Goal: Transaction & Acquisition: Obtain resource

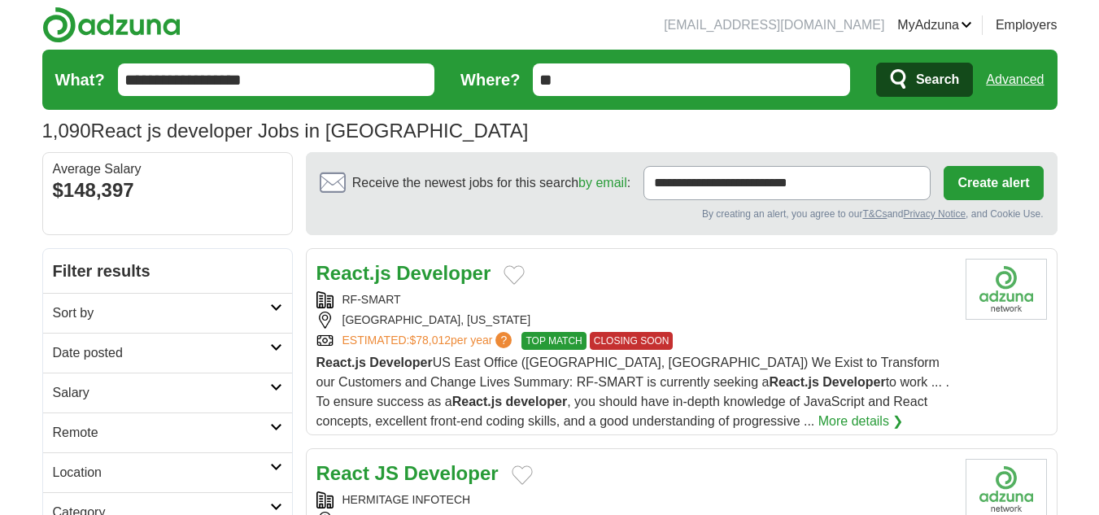
click at [151, 434] on h2 "Remote" at bounding box center [161, 433] width 217 height 20
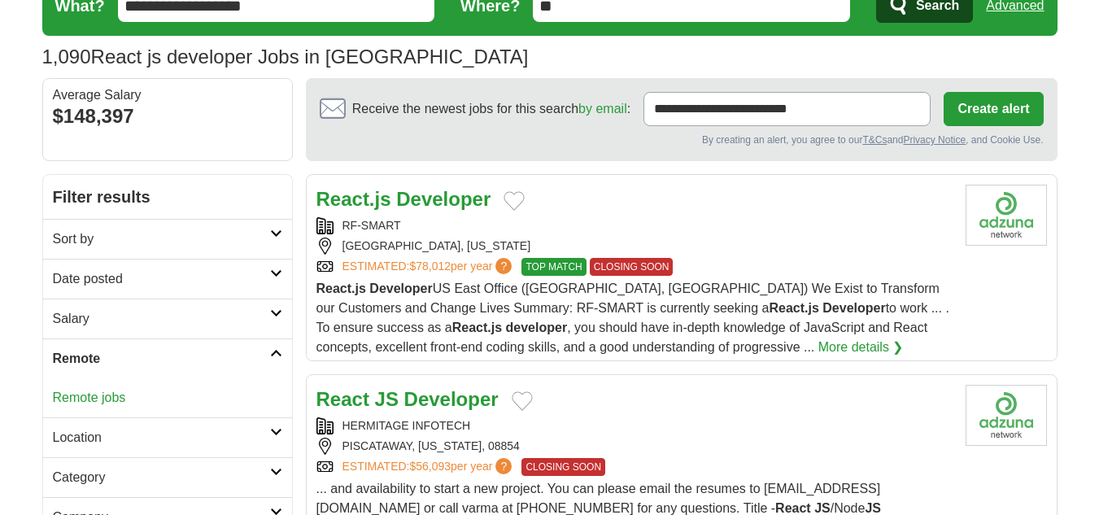
scroll to position [76, 0]
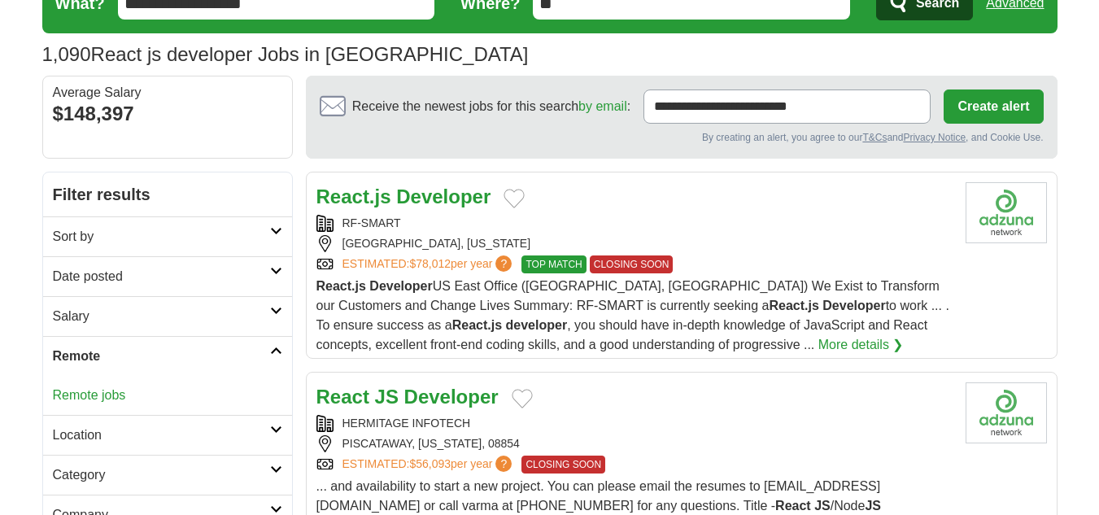
click at [103, 397] on link "Remote jobs" at bounding box center [89, 395] width 73 height 14
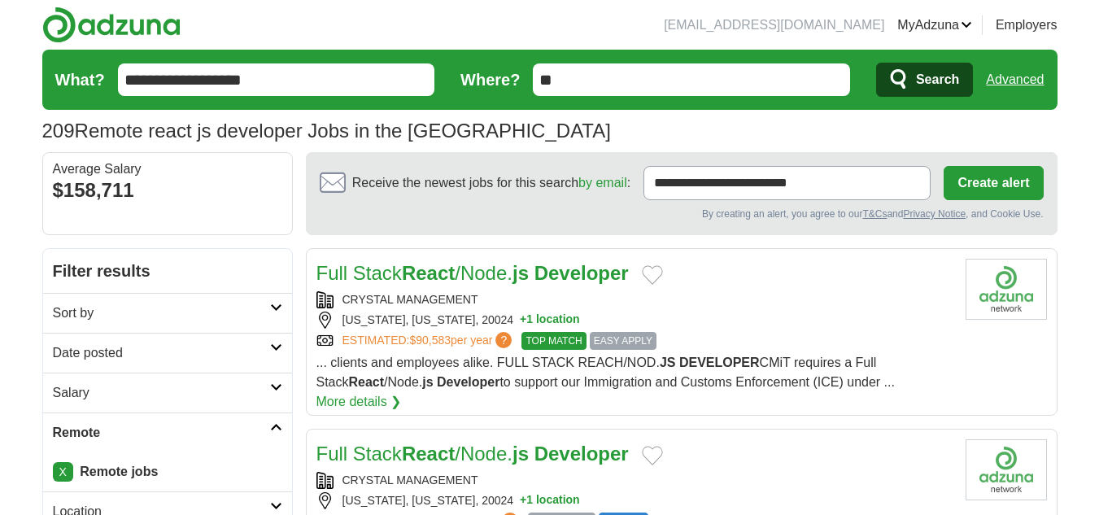
click at [154, 352] on h2 "Date posted" at bounding box center [161, 353] width 217 height 20
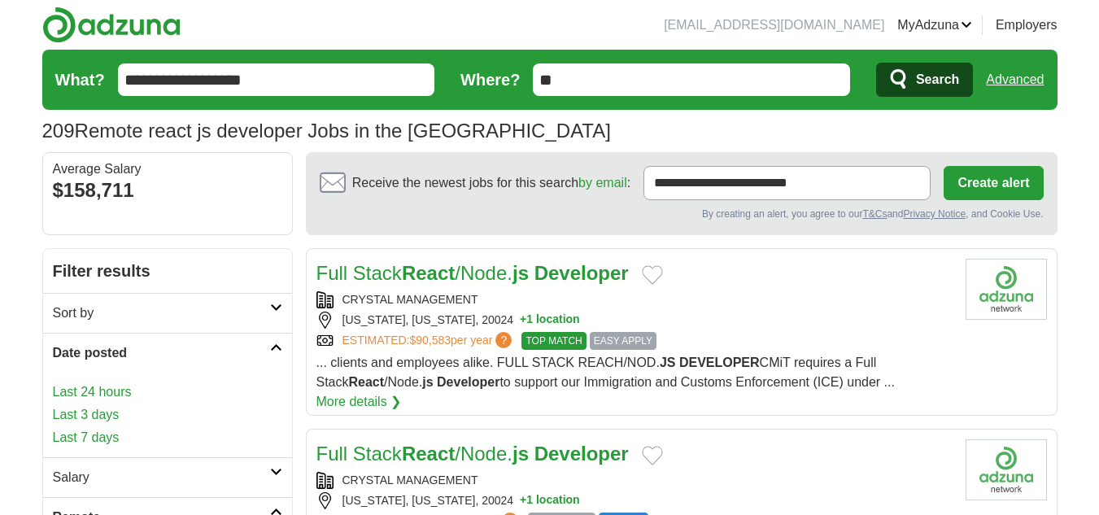
click at [121, 395] on link "Last 24 hours" at bounding box center [167, 392] width 229 height 20
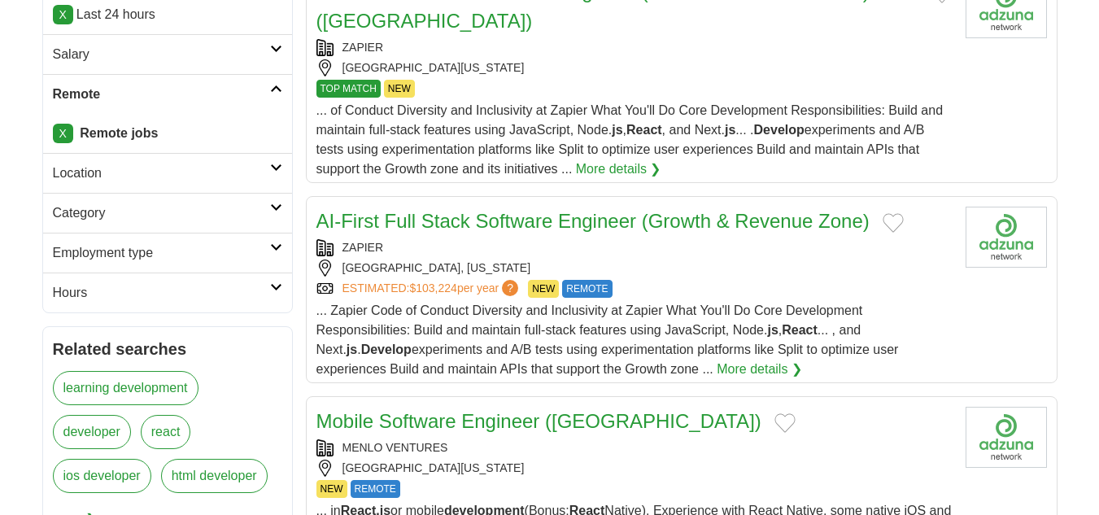
scroll to position [283, 0]
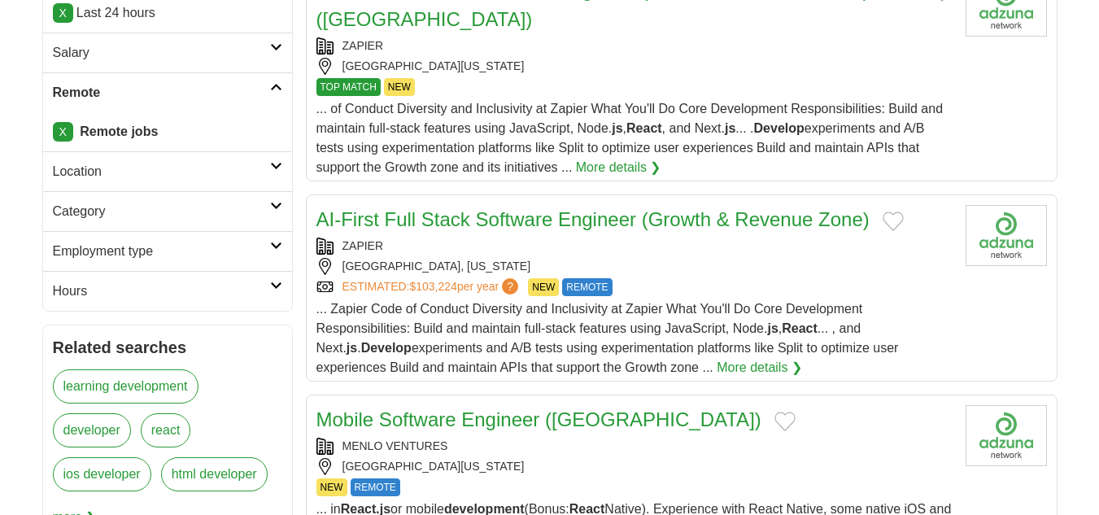
drag, startPoint x: 461, startPoint y: 213, endPoint x: 4, endPoint y: 246, distance: 458.4
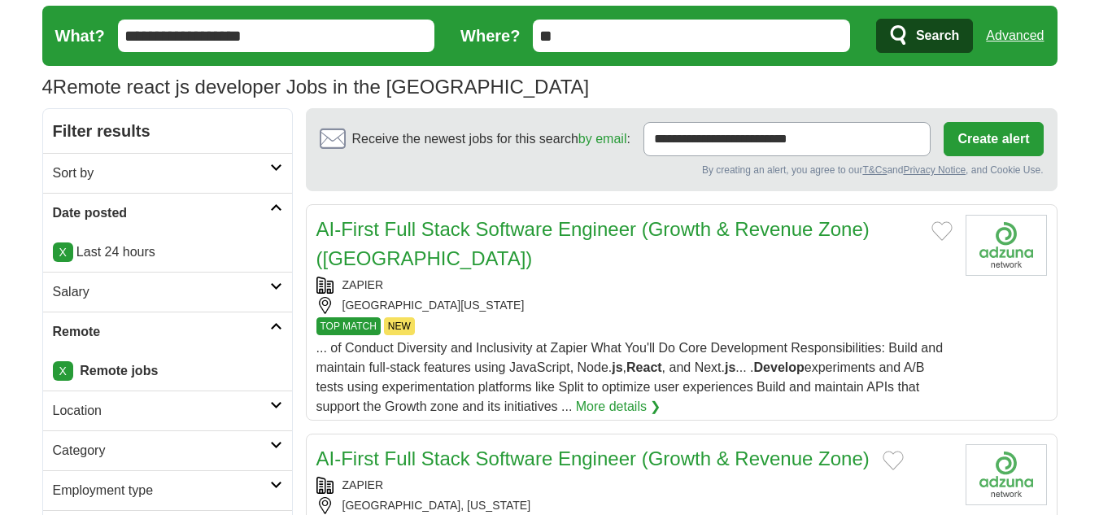
scroll to position [0, 0]
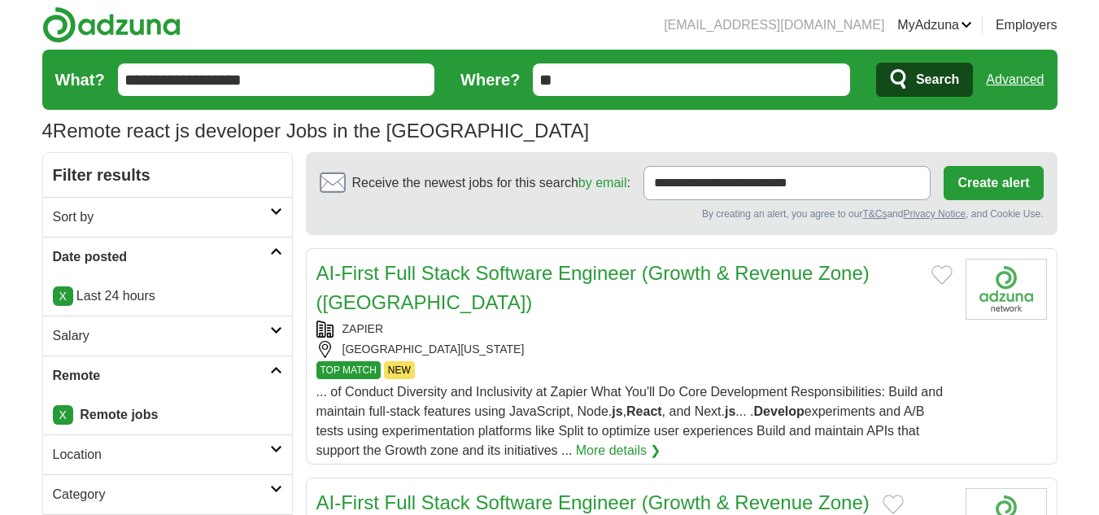
click at [60, 292] on link "X" at bounding box center [63, 296] width 20 height 20
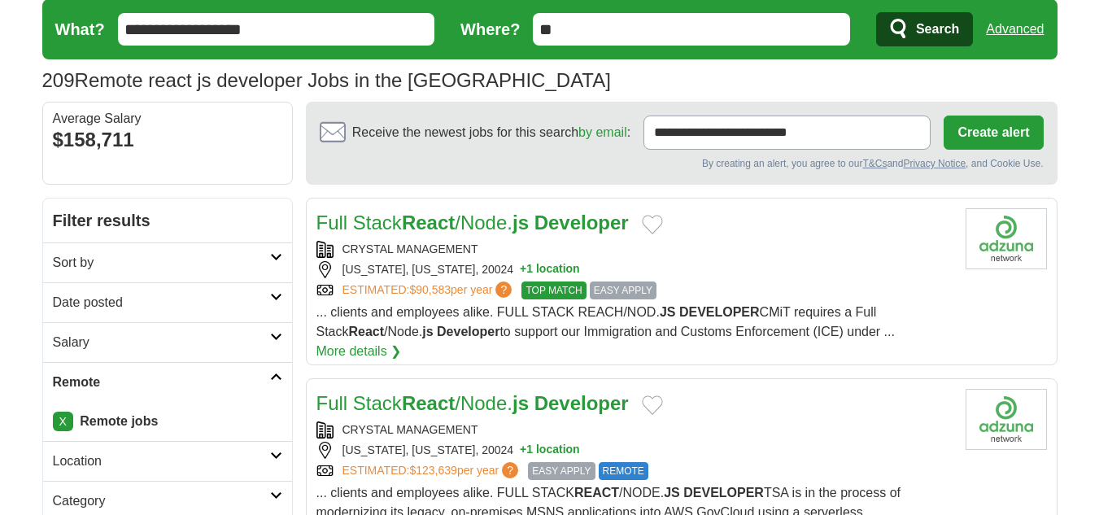
scroll to position [46, 0]
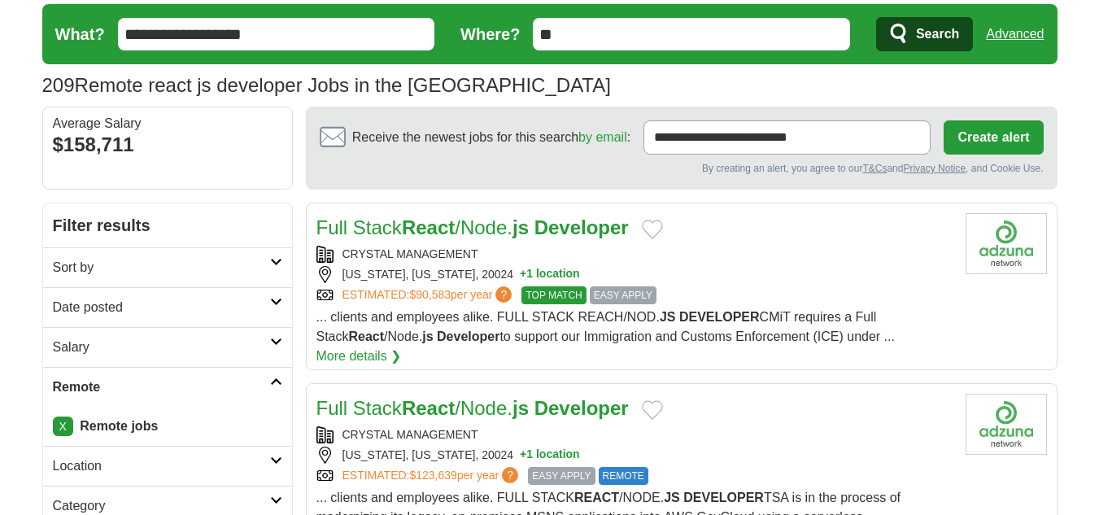
click at [133, 303] on h2 "Date posted" at bounding box center [161, 308] width 217 height 20
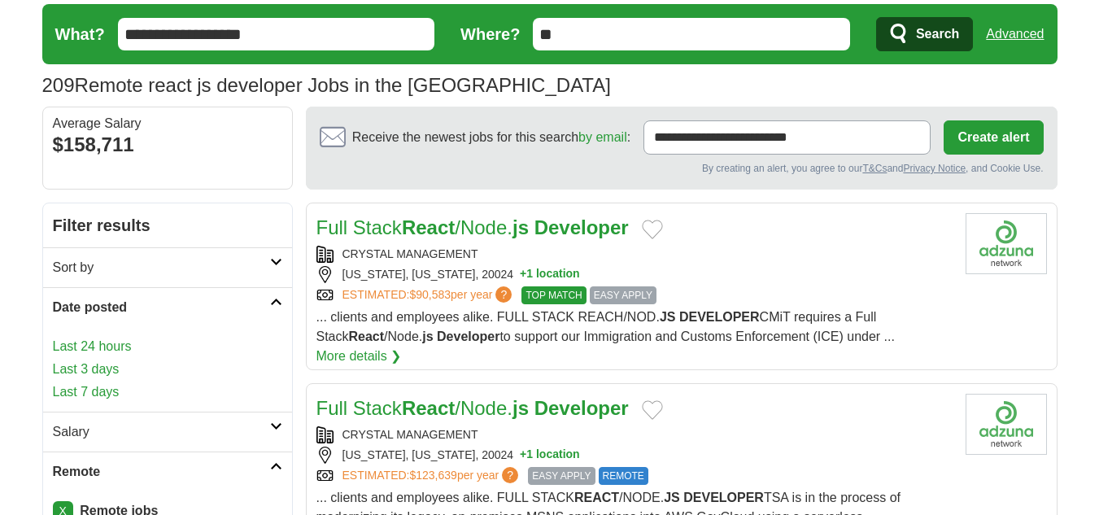
click at [104, 347] on link "Last 24 hours" at bounding box center [167, 347] width 229 height 20
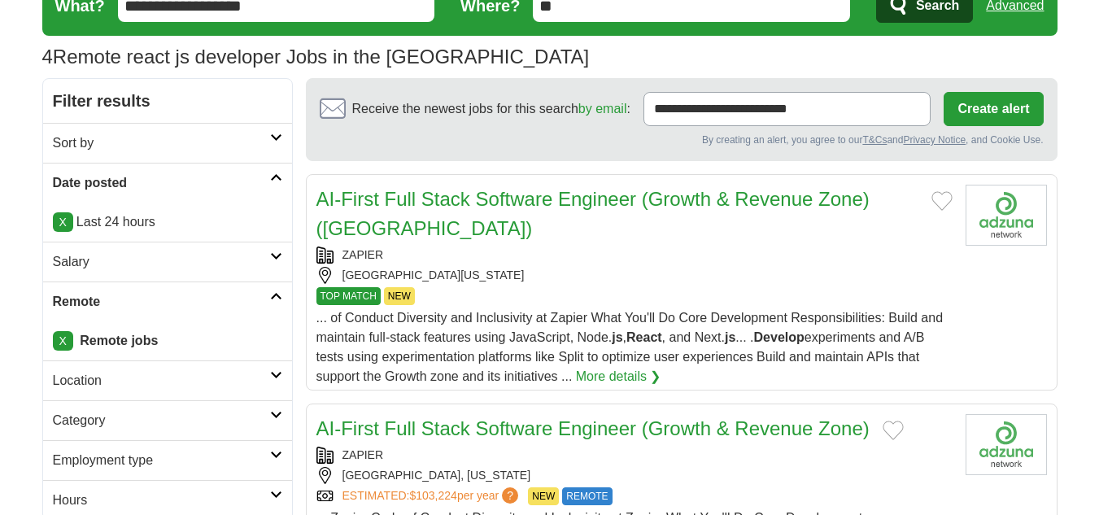
scroll to position [75, 0]
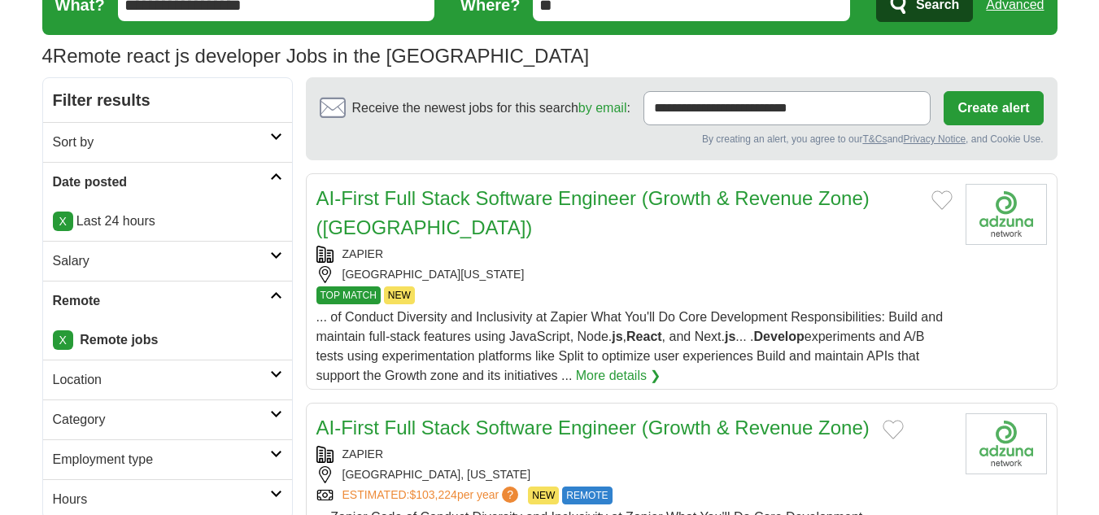
click at [260, 391] on link "Location" at bounding box center [167, 380] width 249 height 40
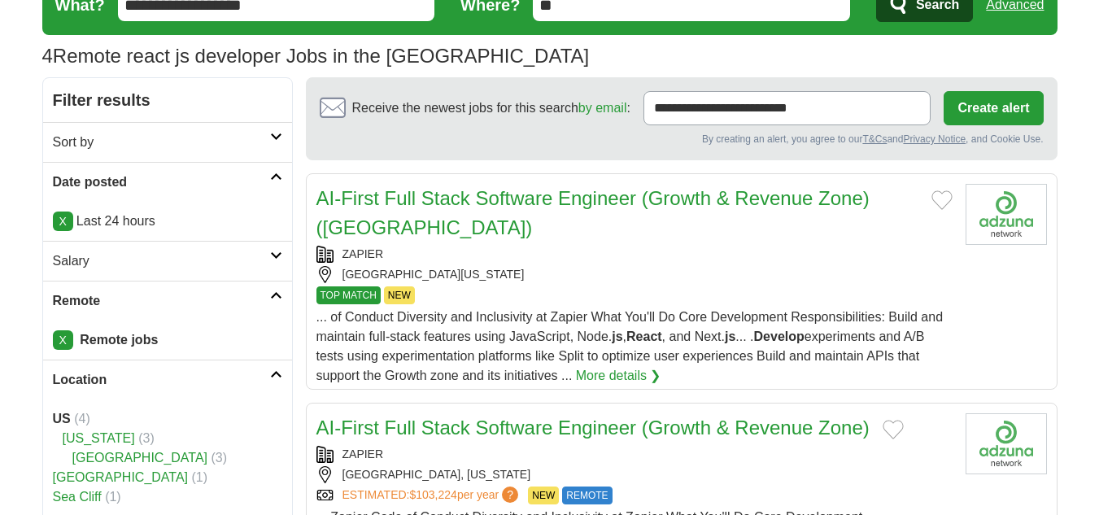
click at [260, 391] on link "Location" at bounding box center [167, 380] width 249 height 40
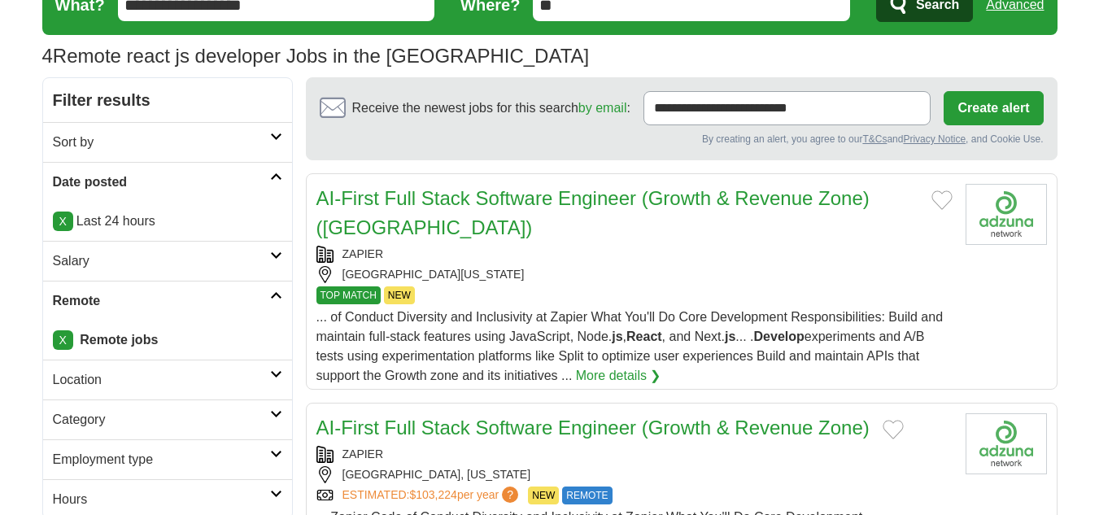
scroll to position [0, 0]
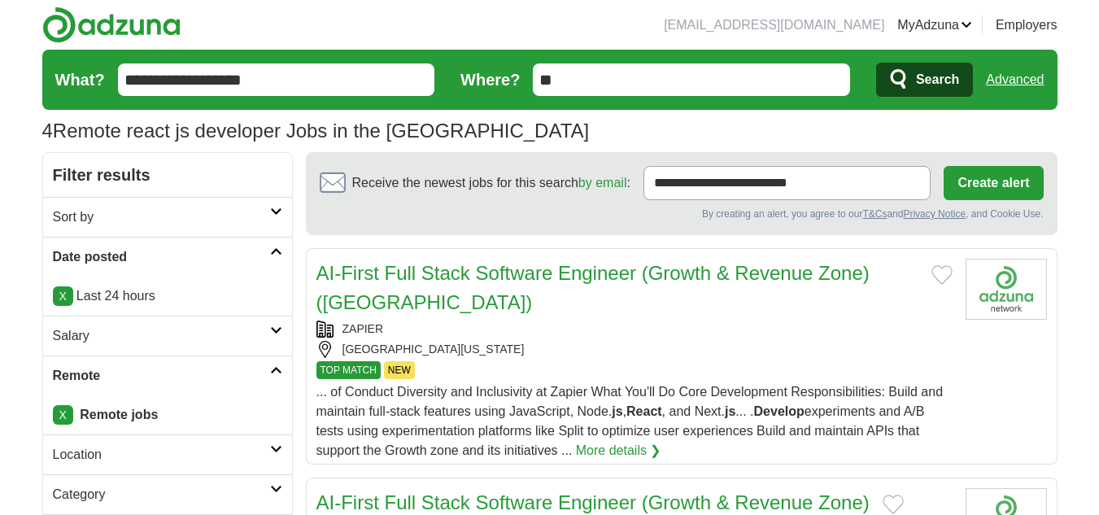
click at [598, 98] on form "**********" at bounding box center [549, 80] width 1015 height 60
click at [581, 72] on input "**" at bounding box center [691, 79] width 317 height 33
type input "*"
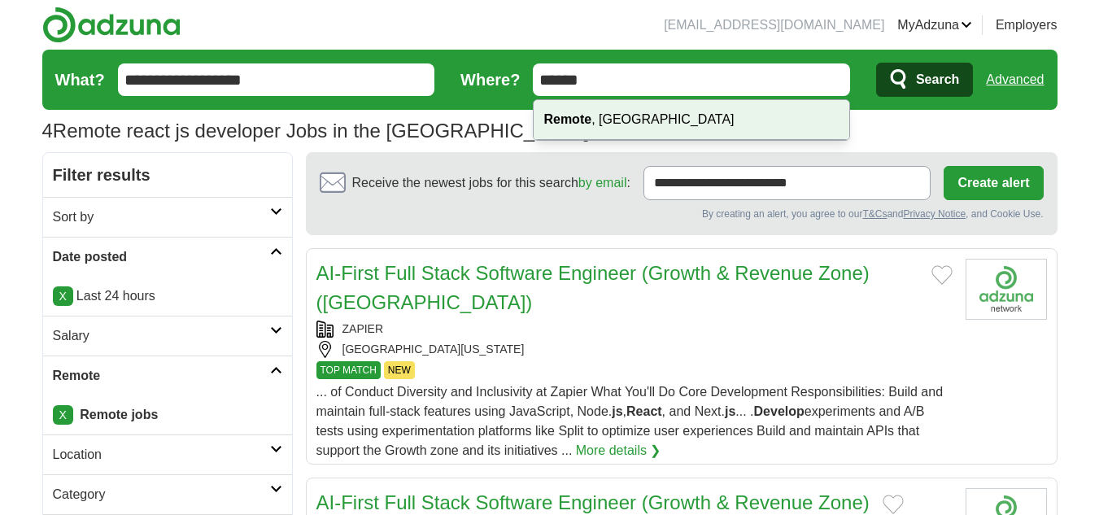
type input "******"
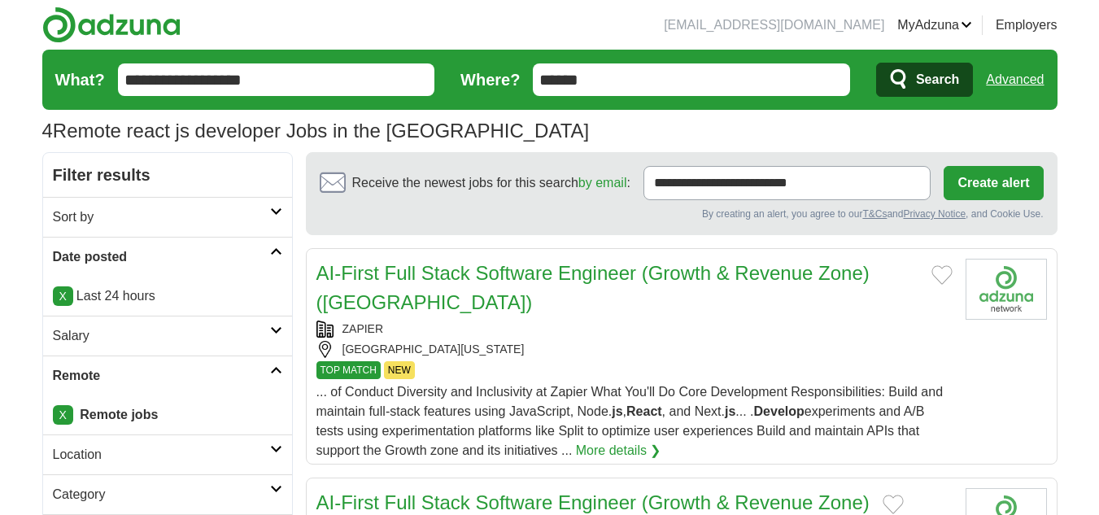
click at [913, 84] on button "Search" at bounding box center [924, 80] width 97 height 34
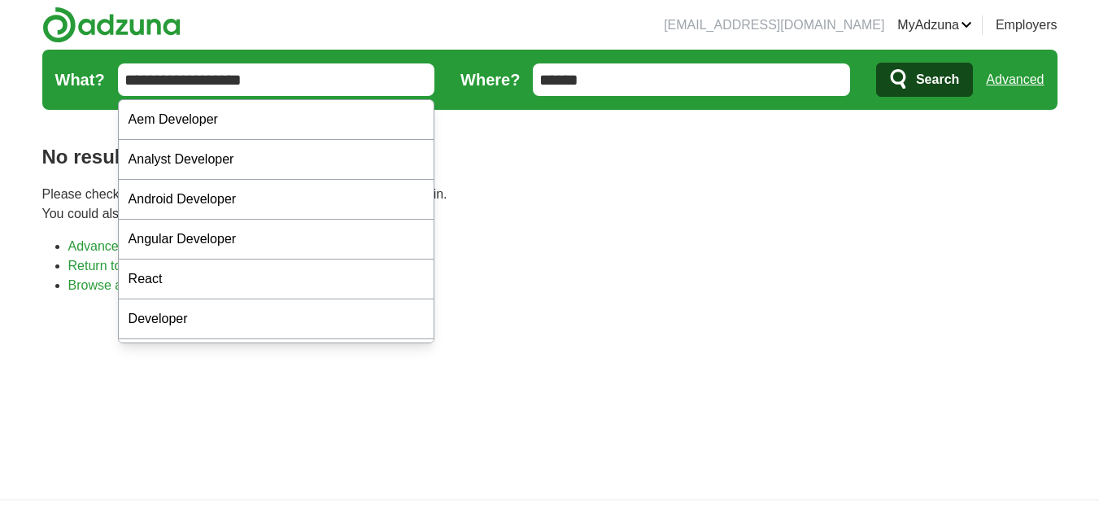
drag, startPoint x: 281, startPoint y: 82, endPoint x: 0, endPoint y: 70, distance: 281.0
click at [0, 70] on body "[EMAIL_ADDRESS][DOMAIN_NAME] [GEOGRAPHIC_DATA] Alerts Favorites Resumes ApplyIQ…" at bounding box center [549, 355] width 1099 height 710
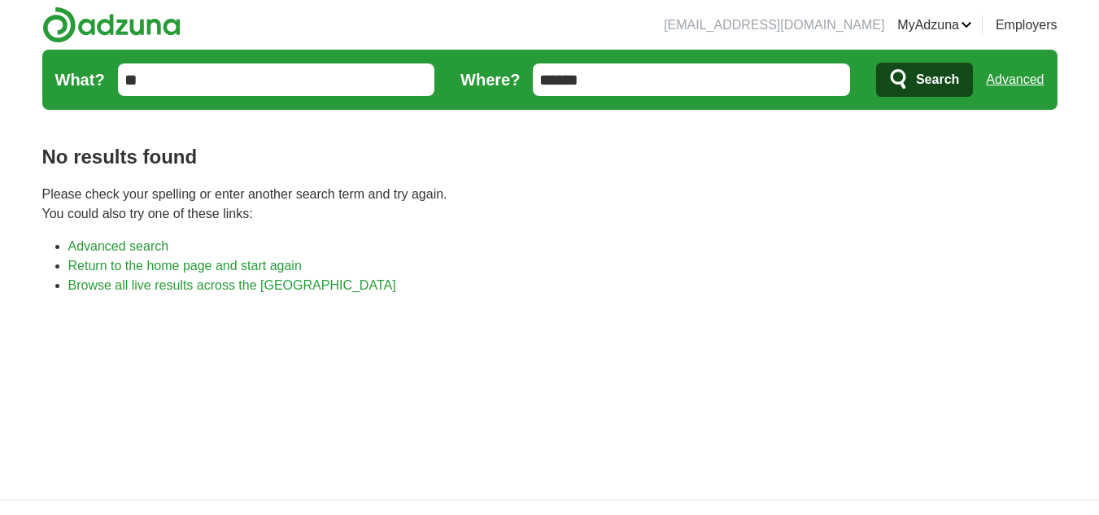
type input "*"
type input "**********"
click at [876, 63] on button "Search" at bounding box center [924, 80] width 97 height 34
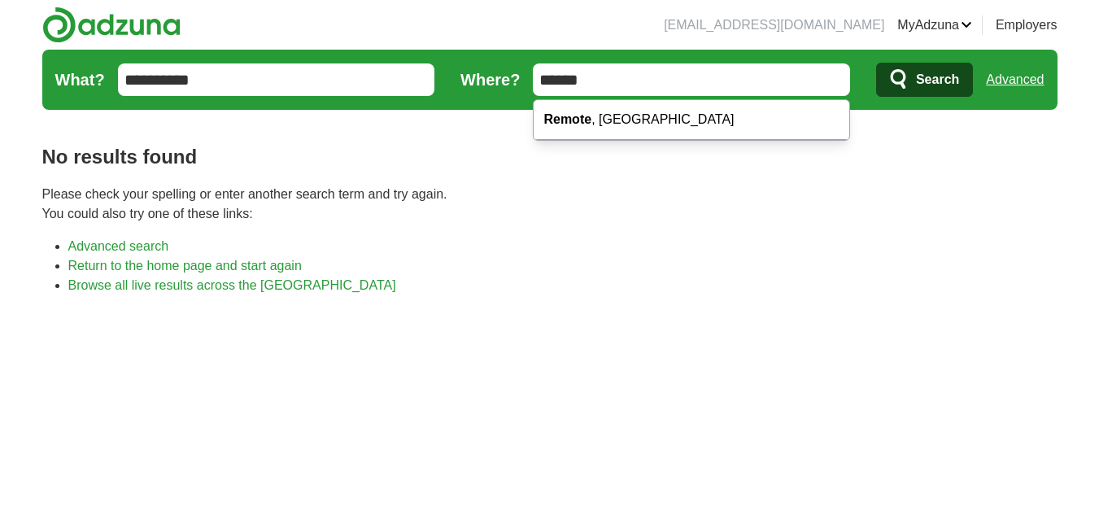
drag, startPoint x: 618, startPoint y: 81, endPoint x: 514, endPoint y: 67, distance: 105.2
click at [514, 67] on form "**********" at bounding box center [549, 80] width 1015 height 60
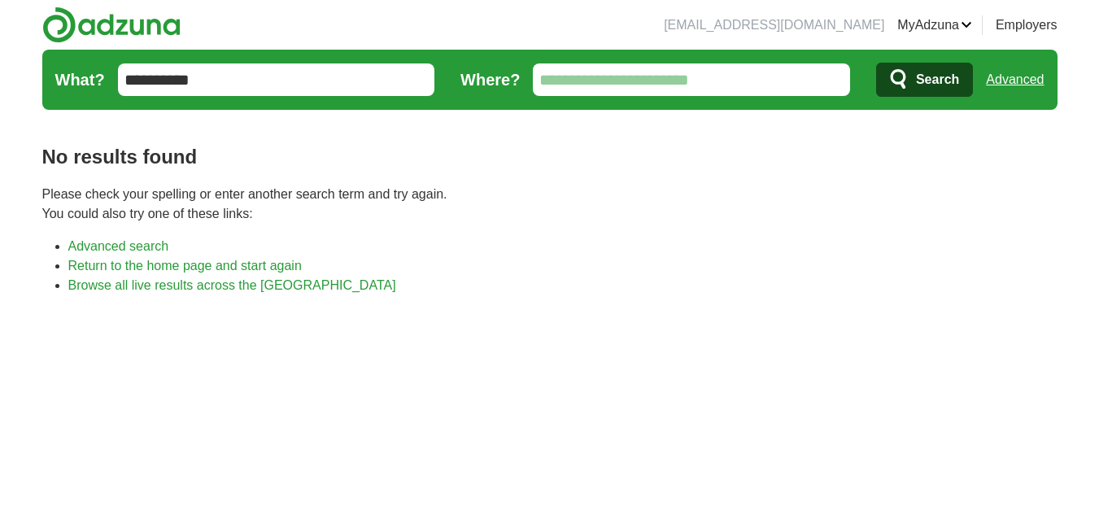
drag, startPoint x: 231, startPoint y: 76, endPoint x: 0, endPoint y: 83, distance: 231.2
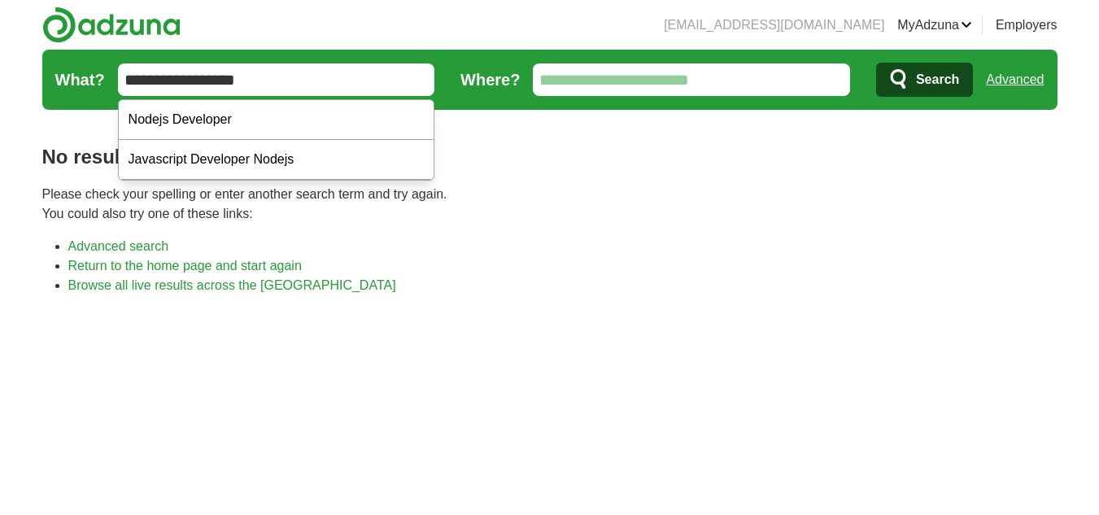
type input "**********"
click at [876, 63] on button "Search" at bounding box center [924, 80] width 97 height 34
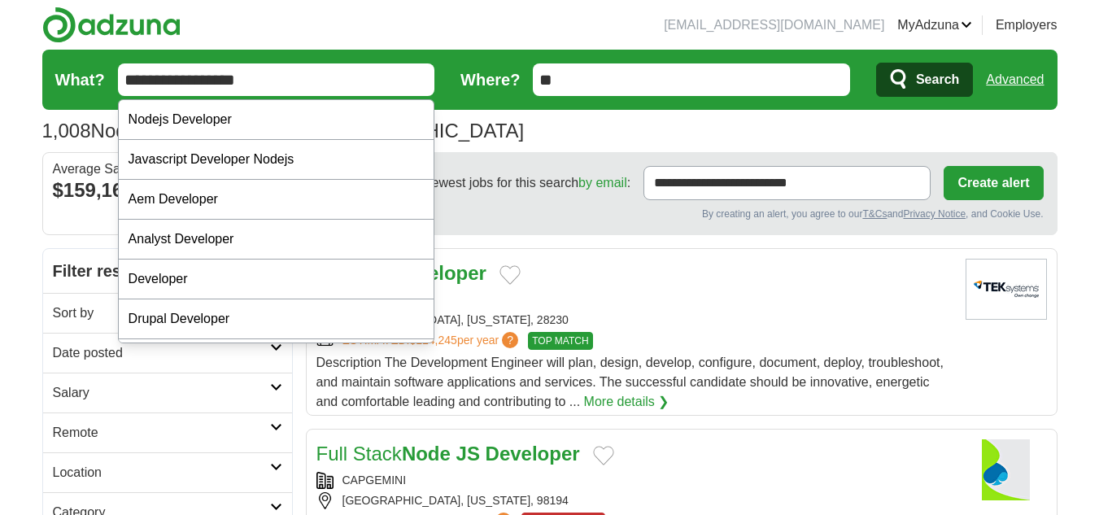
drag, startPoint x: 264, startPoint y: 80, endPoint x: 68, endPoint y: 68, distance: 196.4
click at [68, 68] on form "**********" at bounding box center [549, 80] width 1015 height 60
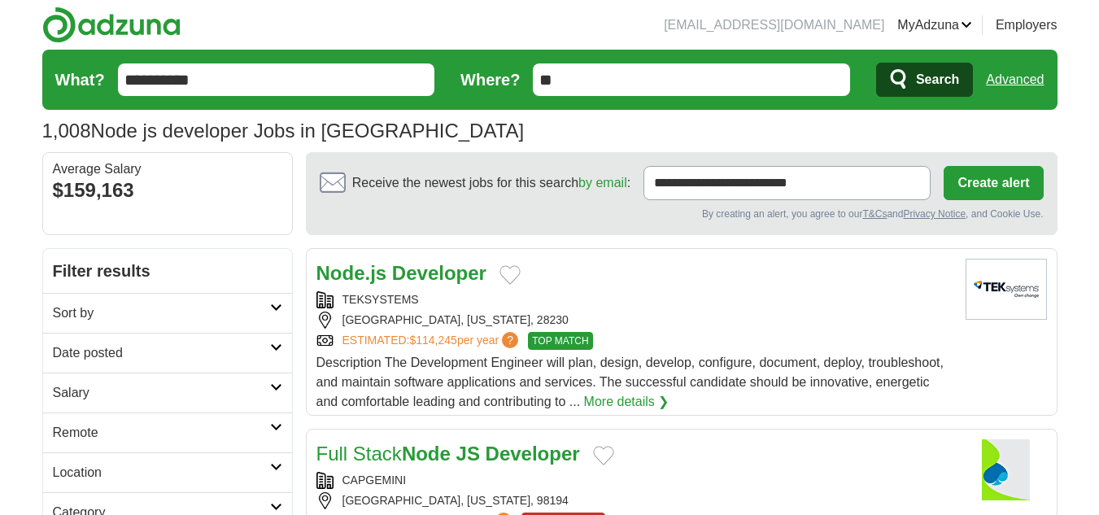
type input "**********"
click at [876, 63] on button "Search" at bounding box center [924, 80] width 97 height 34
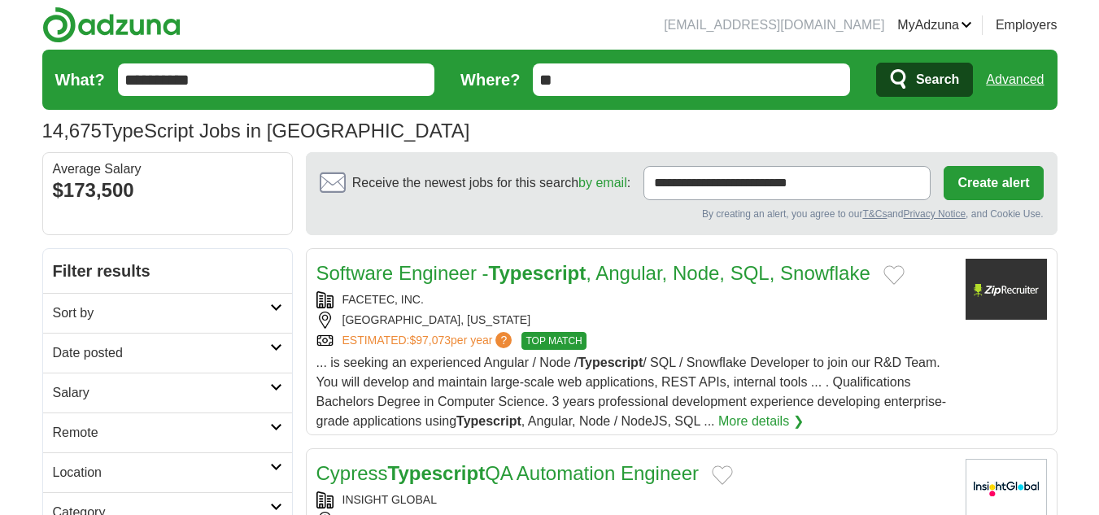
click at [164, 425] on h2 "Remote" at bounding box center [161, 433] width 217 height 20
click at [112, 467] on link "Remote jobs" at bounding box center [89, 472] width 73 height 14
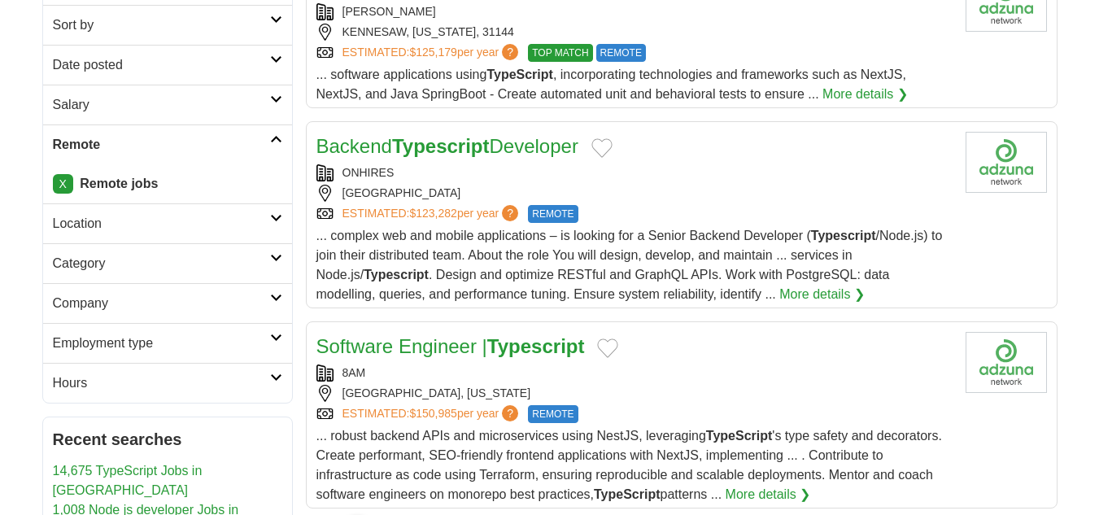
scroll to position [294, 0]
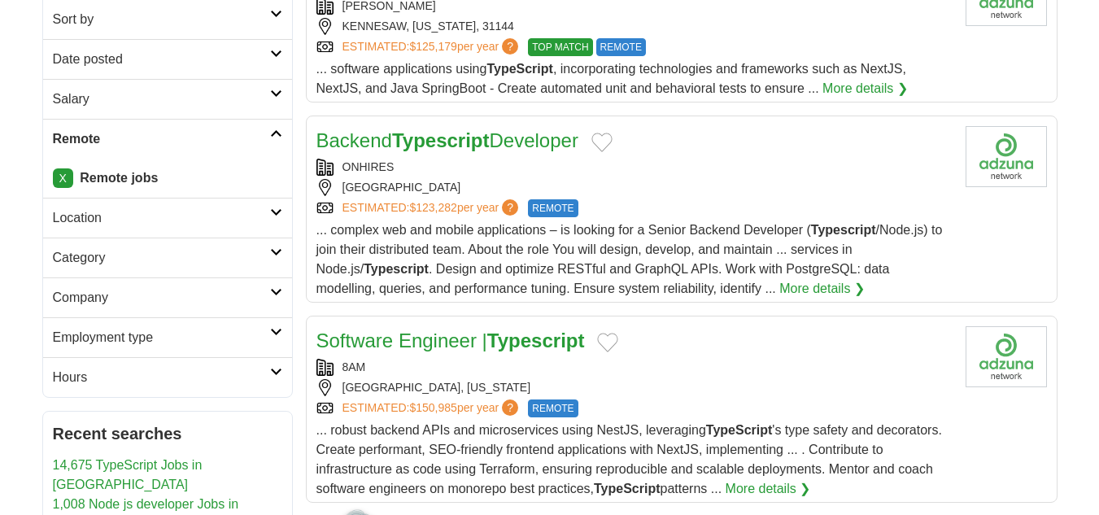
click at [444, 344] on link "Software Engineer | Typescript" at bounding box center [450, 341] width 268 height 22
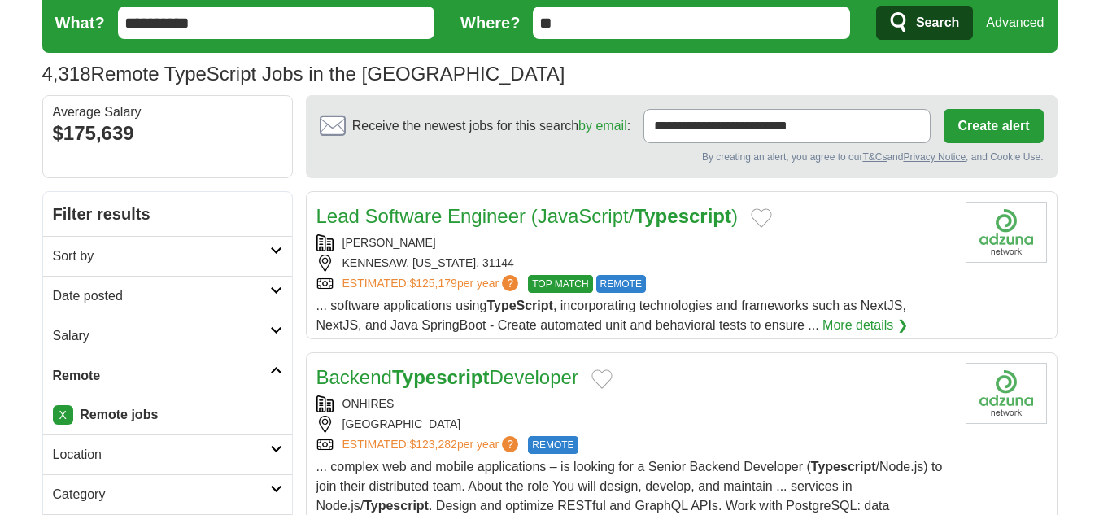
scroll to position [0, 0]
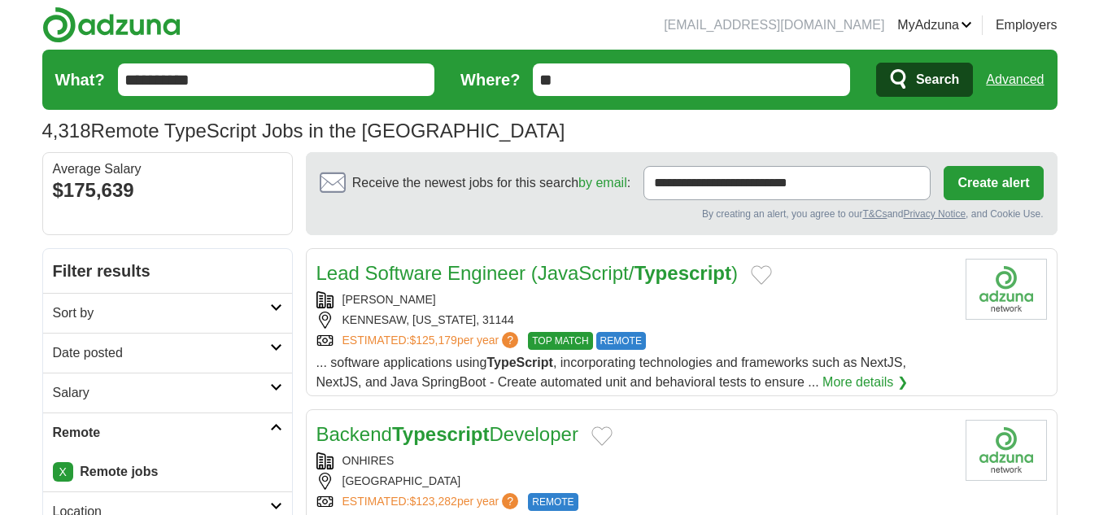
drag, startPoint x: 255, startPoint y: 85, endPoint x: 57, endPoint y: 87, distance: 198.5
click at [57, 87] on form "**********" at bounding box center [549, 80] width 1015 height 60
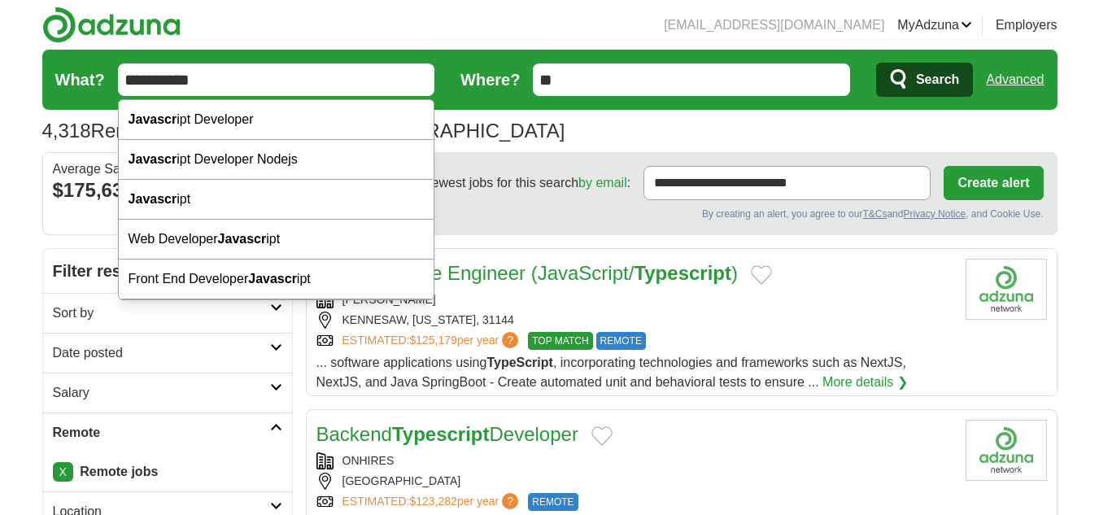
type input "**********"
click at [876, 63] on button "Search" at bounding box center [924, 80] width 97 height 34
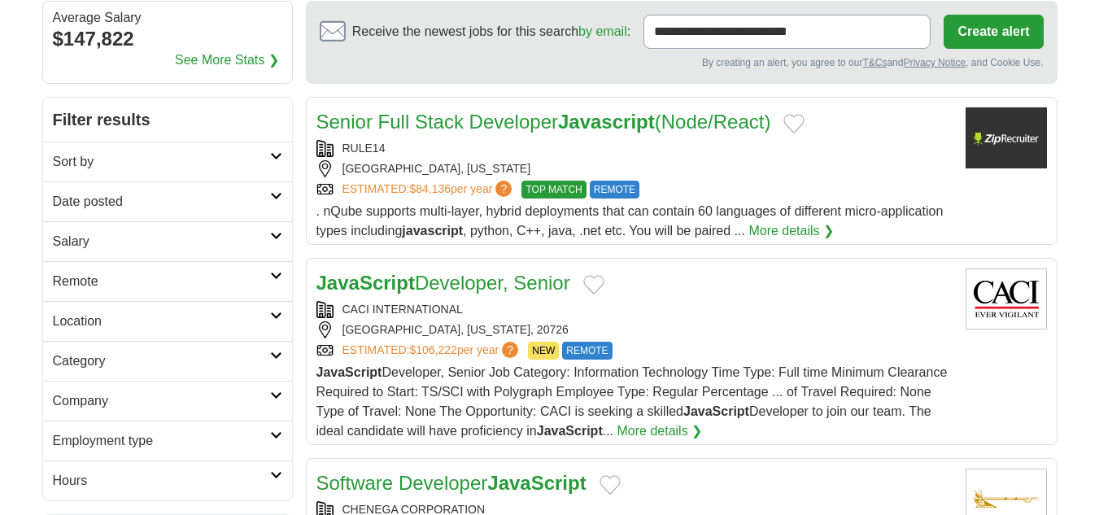
scroll to position [150, 0]
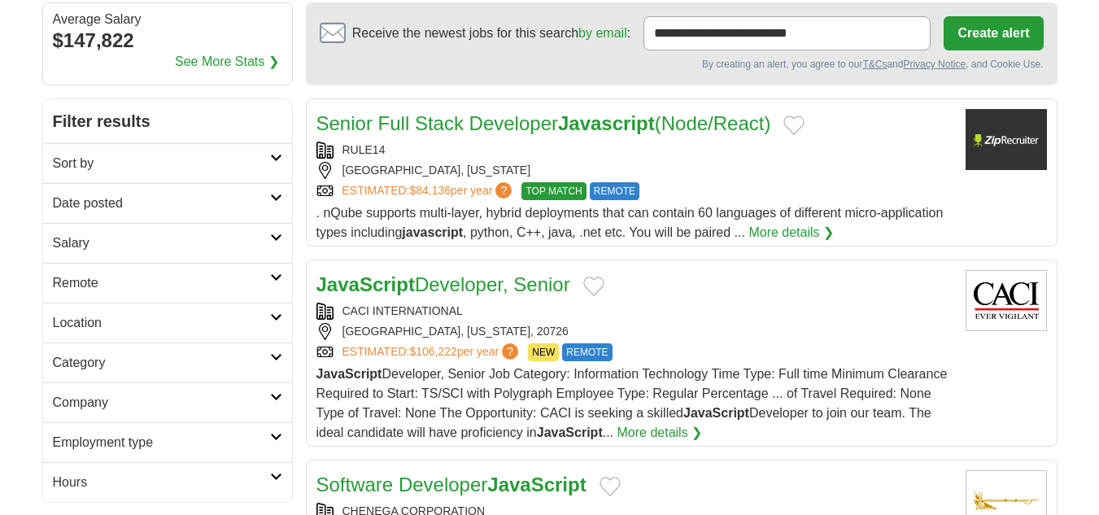
click at [144, 273] on link "Remote" at bounding box center [167, 283] width 249 height 40
click at [111, 322] on link "Remote jobs" at bounding box center [89, 322] width 73 height 14
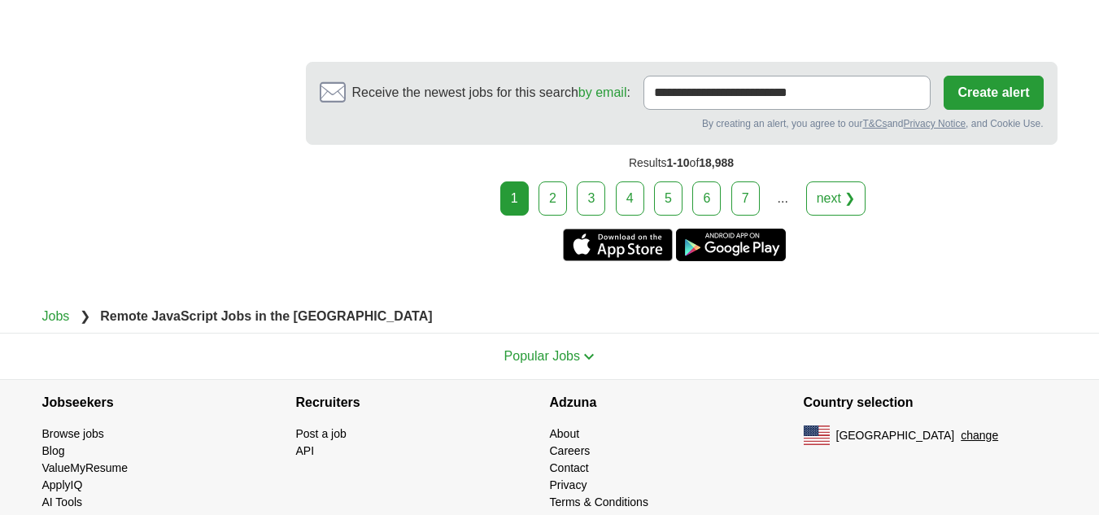
scroll to position [2687, 0]
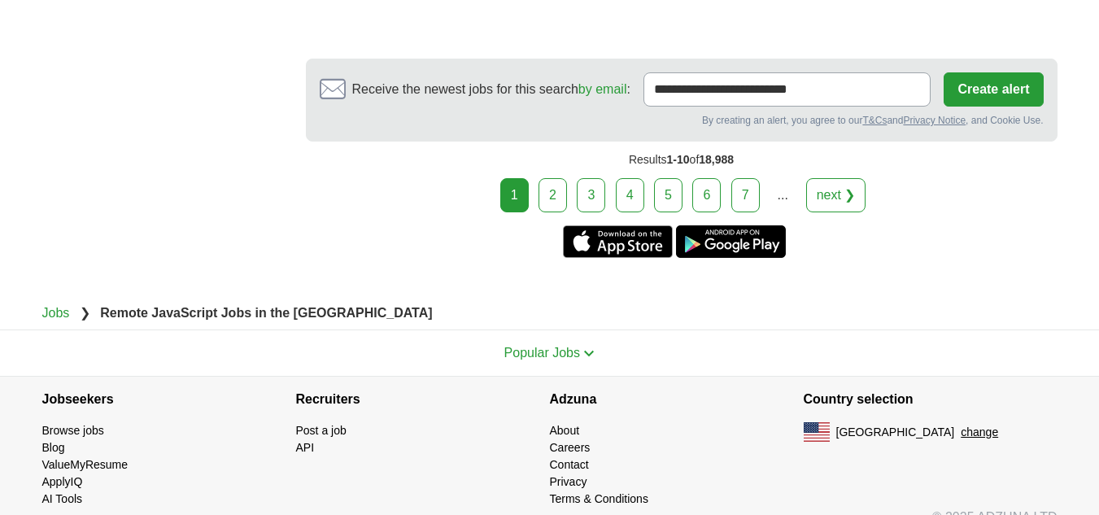
click at [559, 205] on link "2" at bounding box center [553, 195] width 28 height 34
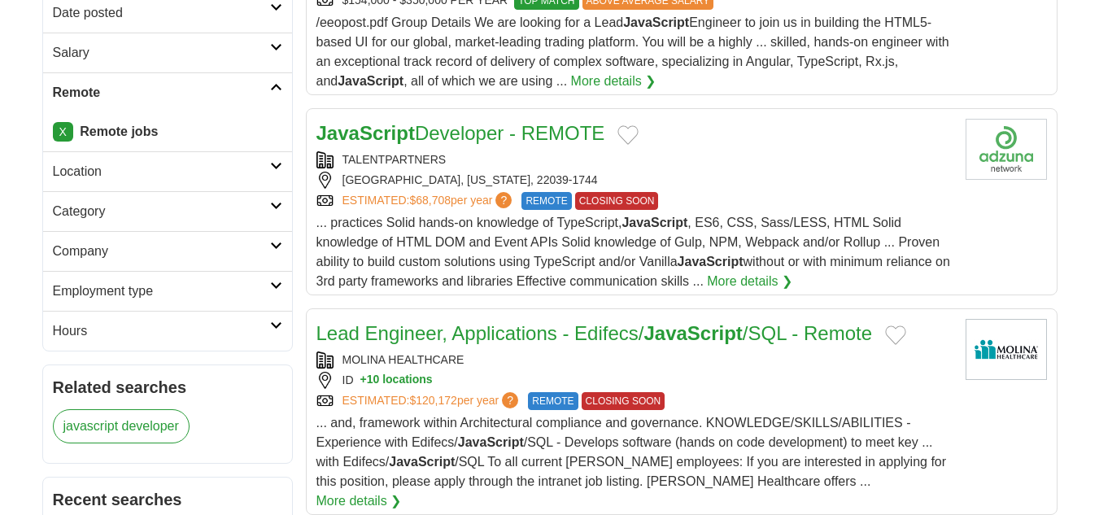
scroll to position [355, 0]
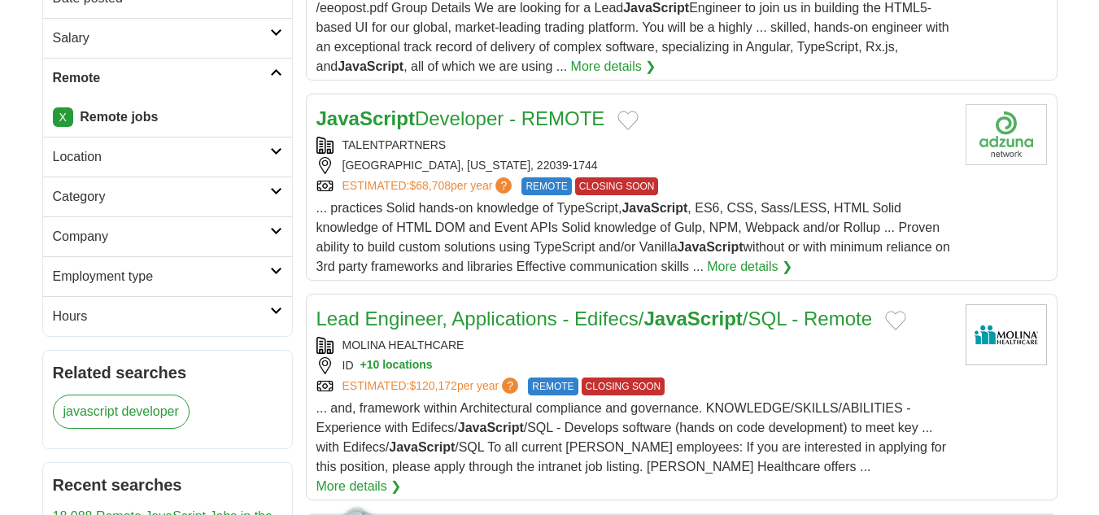
drag, startPoint x: 560, startPoint y: 410, endPoint x: 28, endPoint y: 286, distance: 546.5
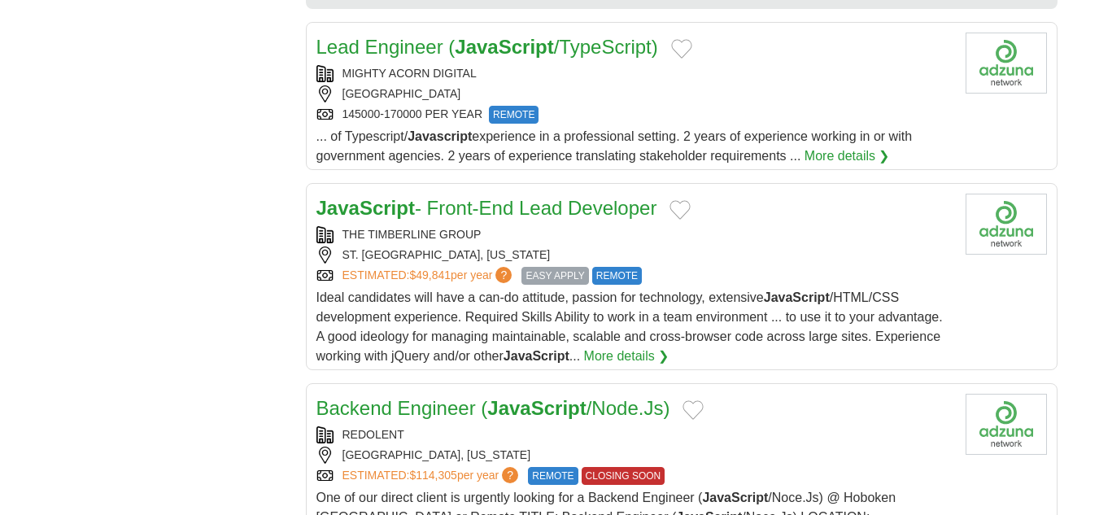
scroll to position [1577, 0]
click at [538, 225] on div "THE TIMBERLINE GROUP" at bounding box center [634, 233] width 636 height 17
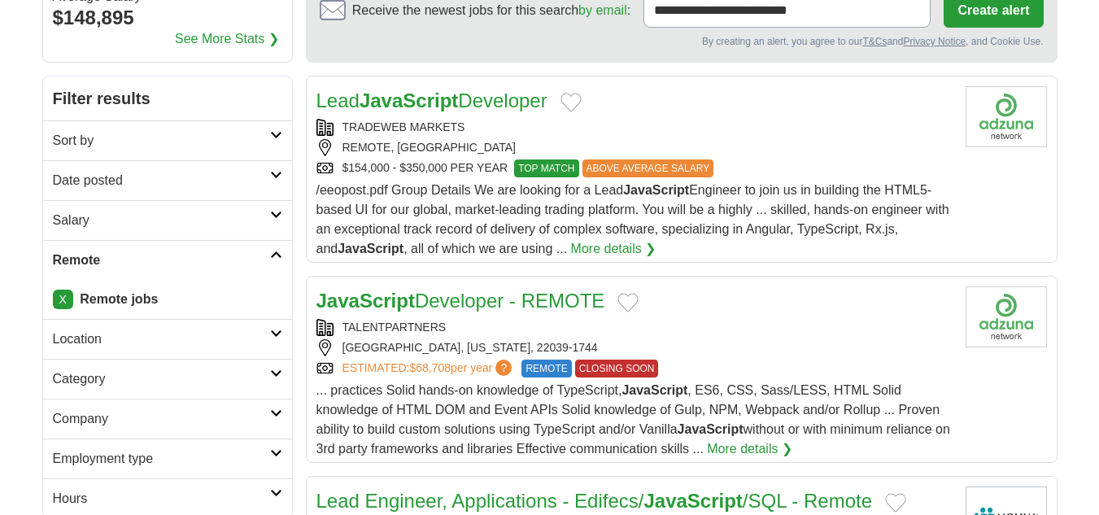
scroll to position [0, 0]
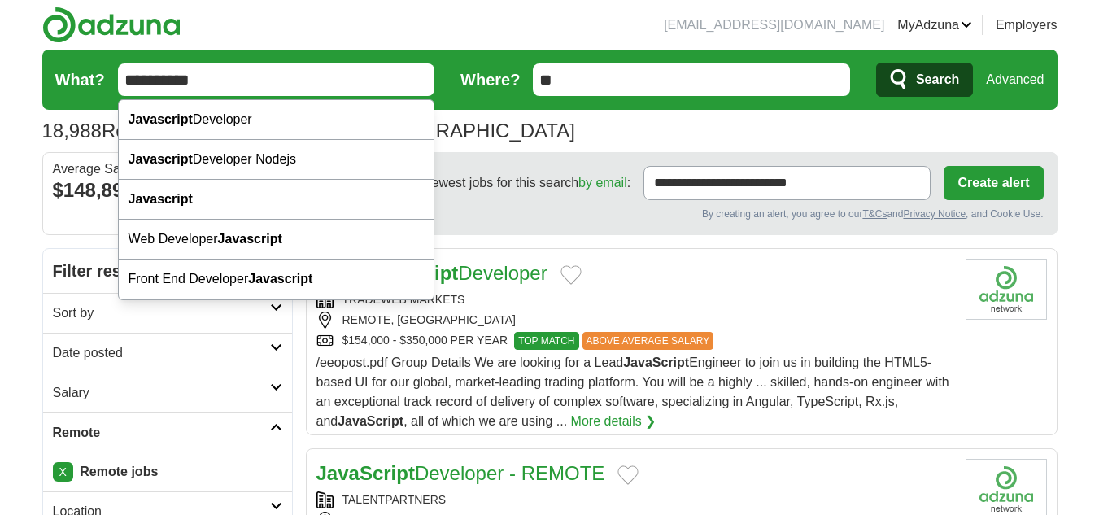
drag, startPoint x: 254, startPoint y: 89, endPoint x: 0, endPoint y: 94, distance: 253.9
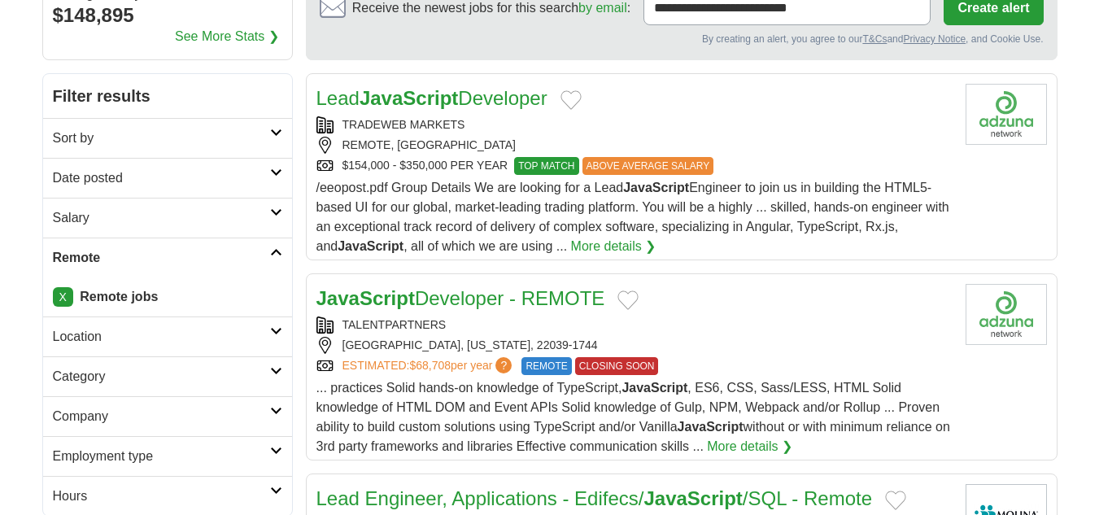
scroll to position [187, 0]
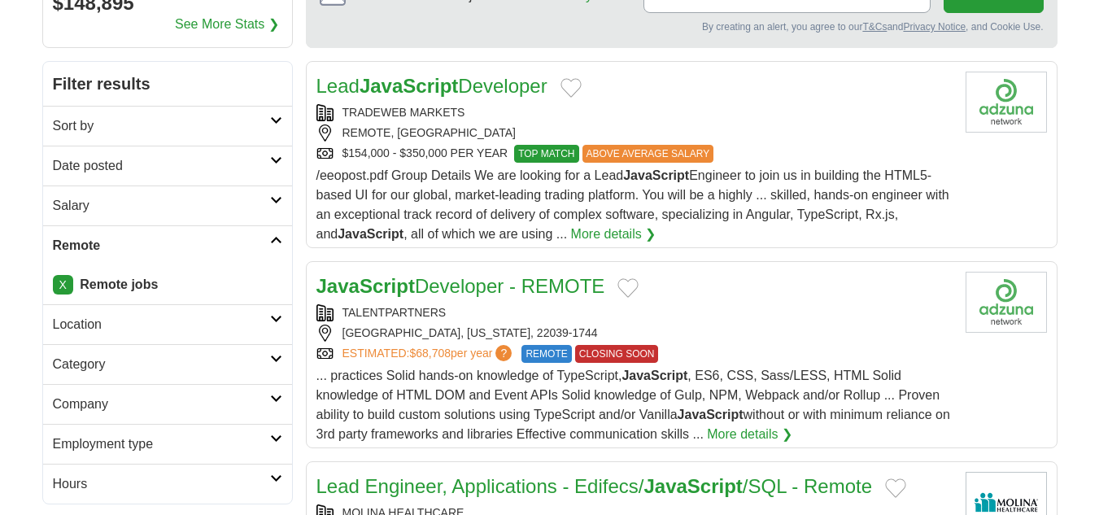
type input "**********"
click at [316, 282] on strong "JavaScript" at bounding box center [365, 286] width 98 height 22
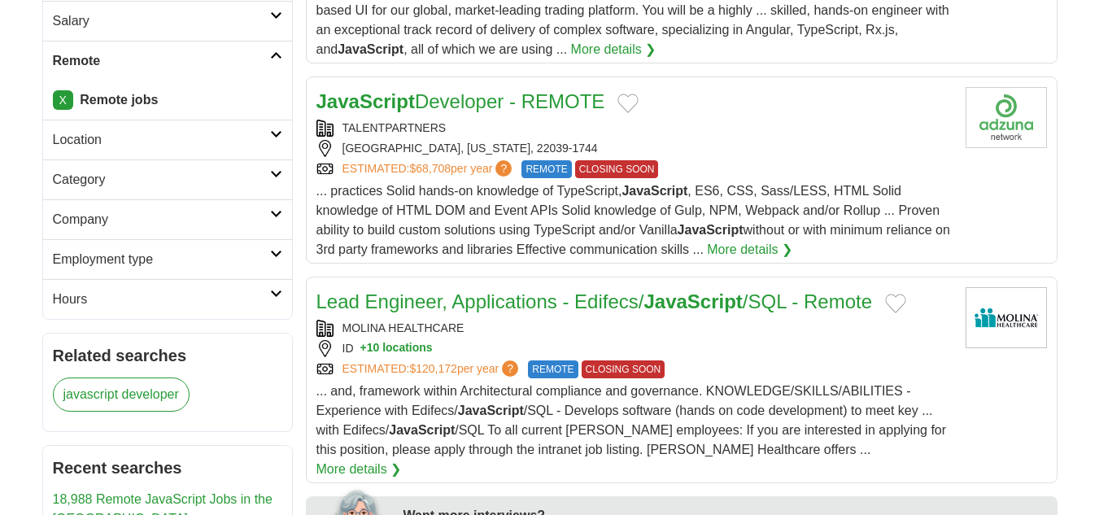
scroll to position [0, 0]
